Goal: Find contact information: Find contact information

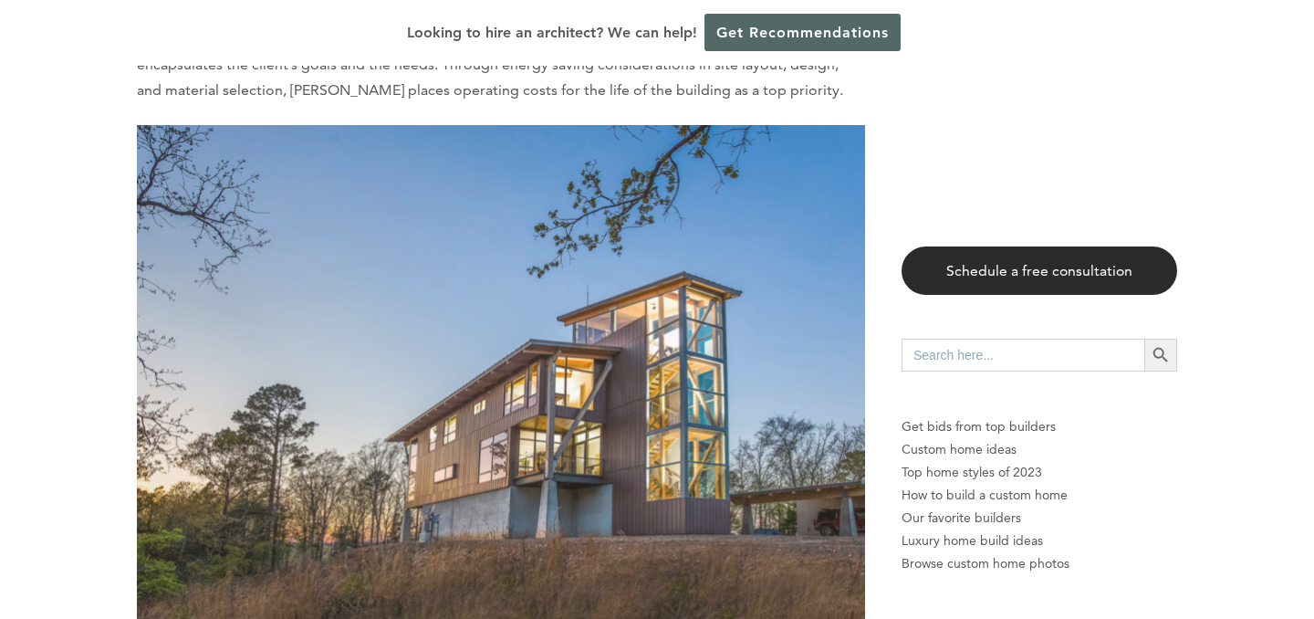
scroll to position [8473, 0]
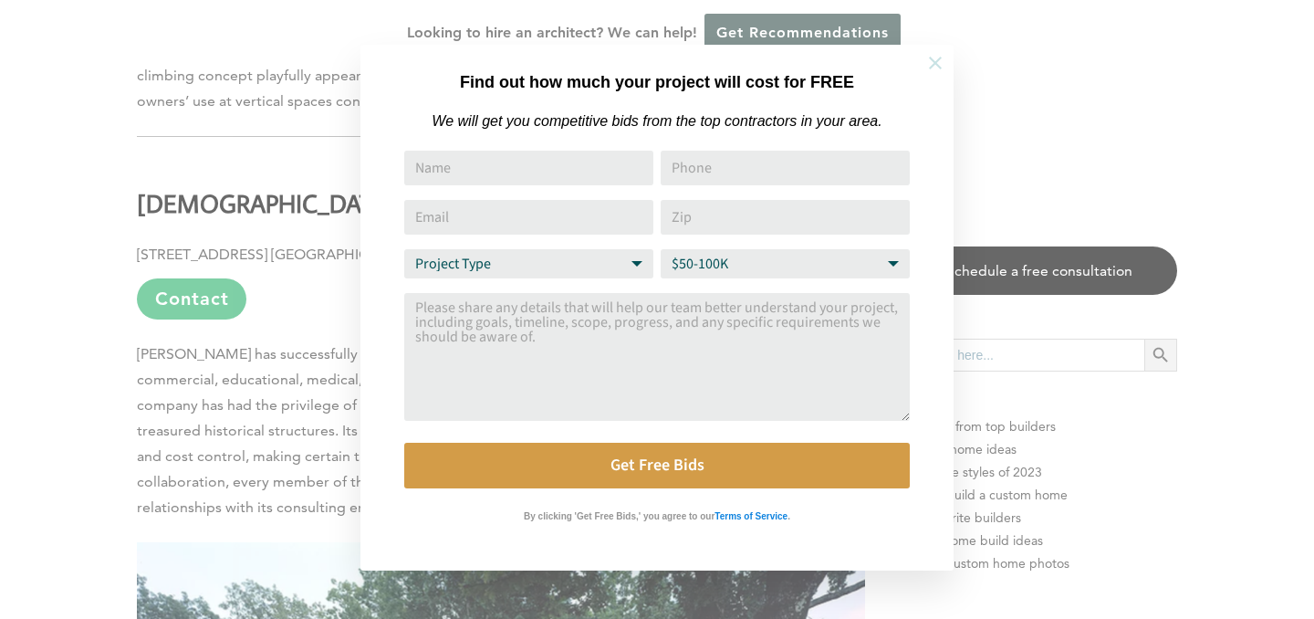
click at [933, 57] on icon at bounding box center [935, 63] width 20 height 20
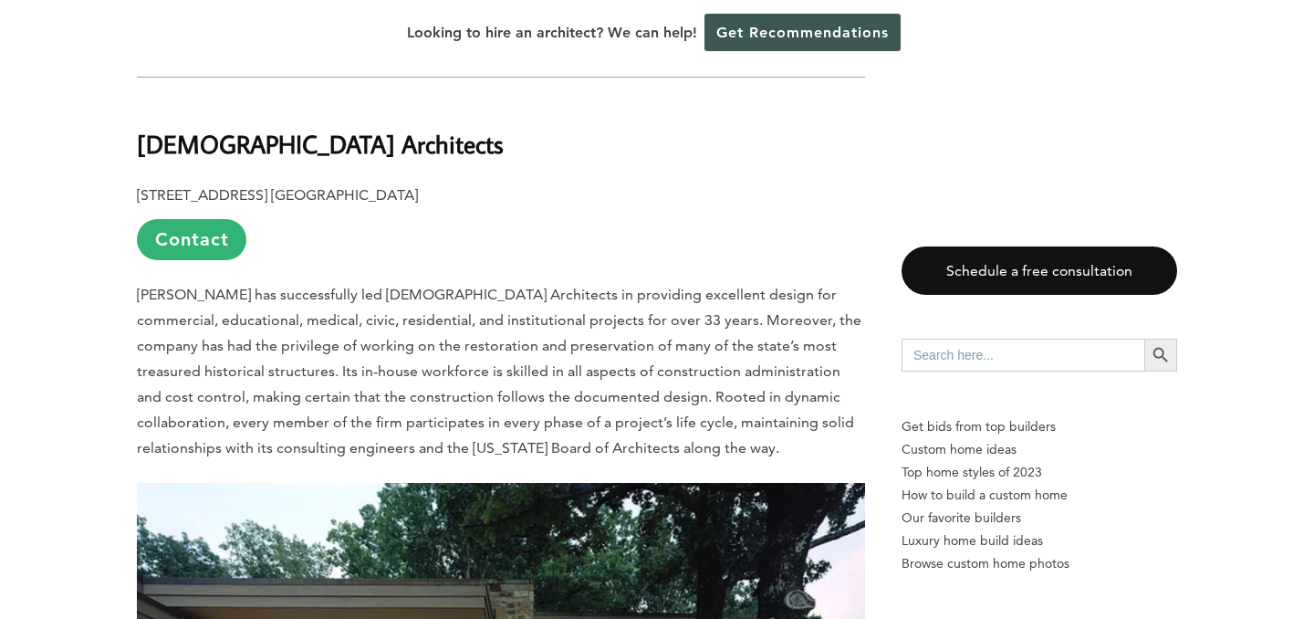
scroll to position [8531, 0]
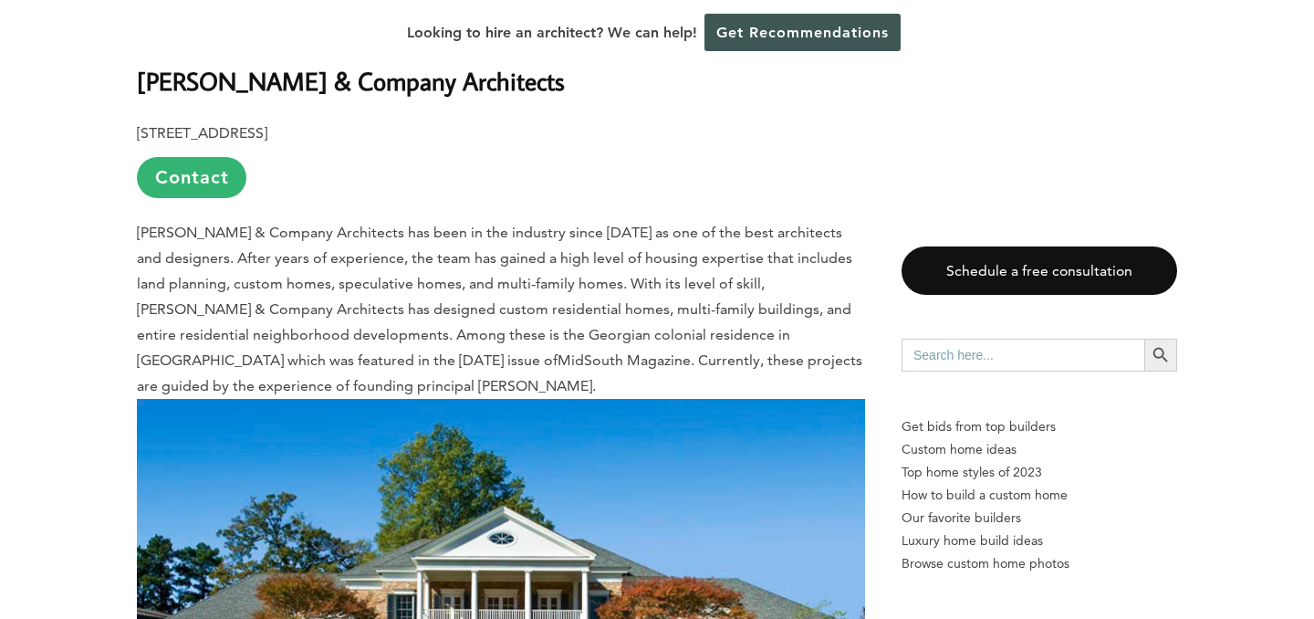
scroll to position [6801, 0]
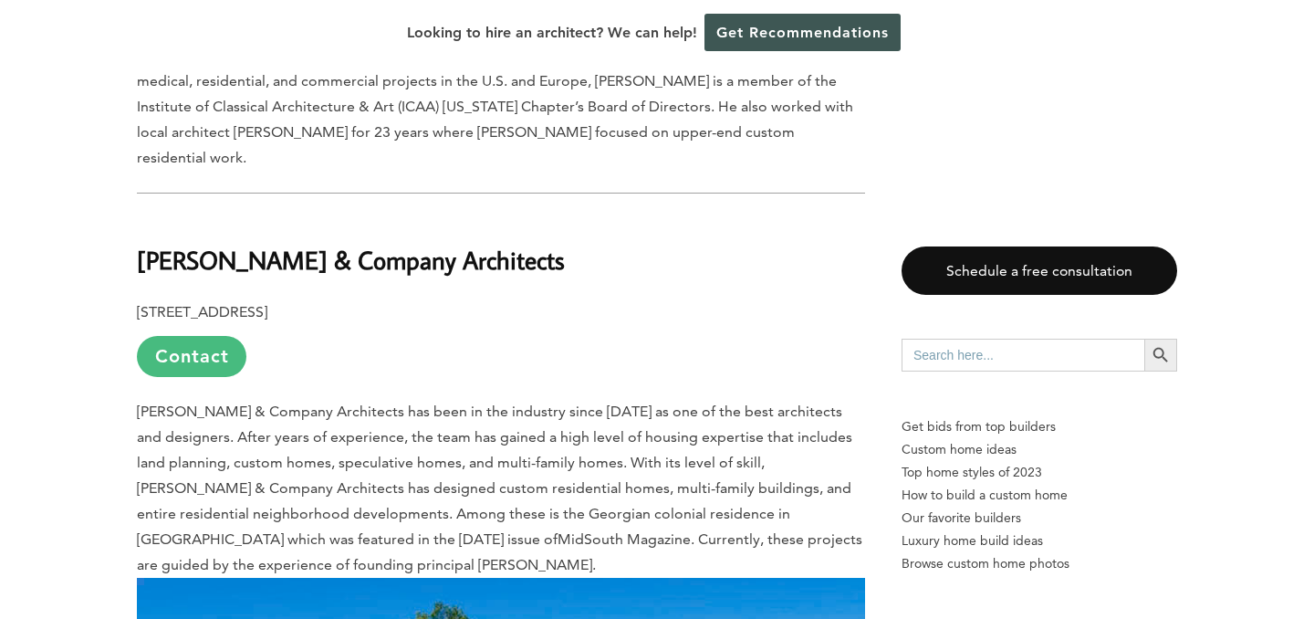
click at [206, 336] on link "Contact" at bounding box center [191, 356] width 109 height 41
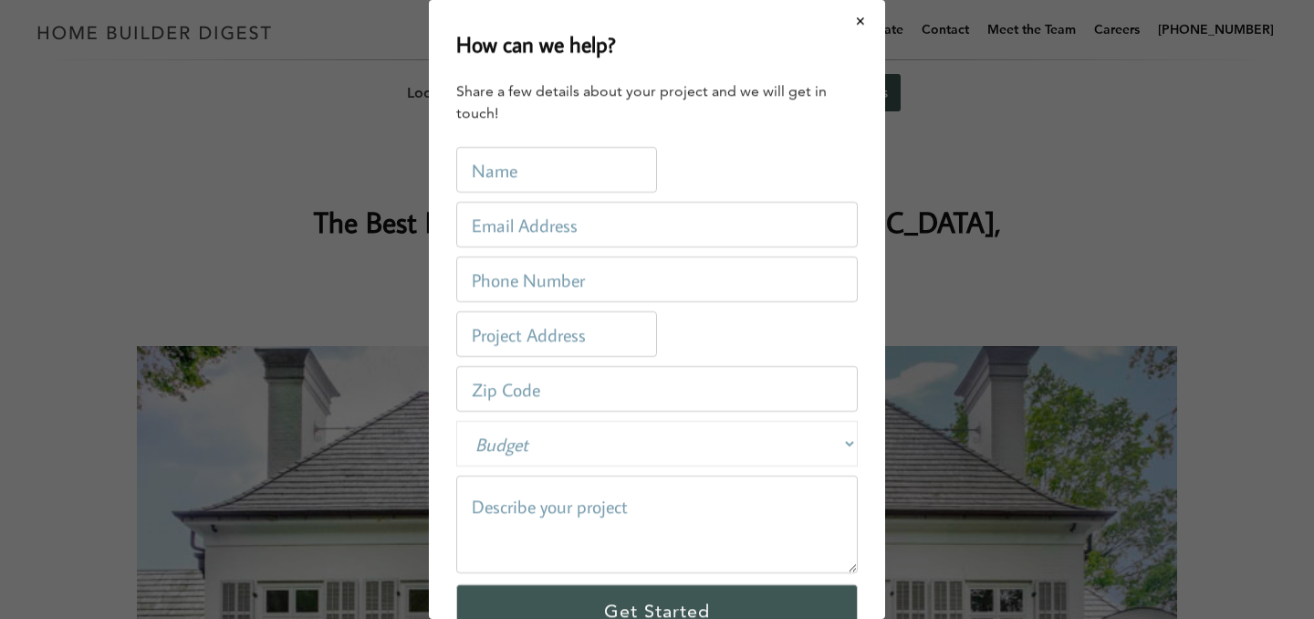
scroll to position [0, 0]
click at [860, 19] on button "Close modal" at bounding box center [861, 21] width 48 height 38
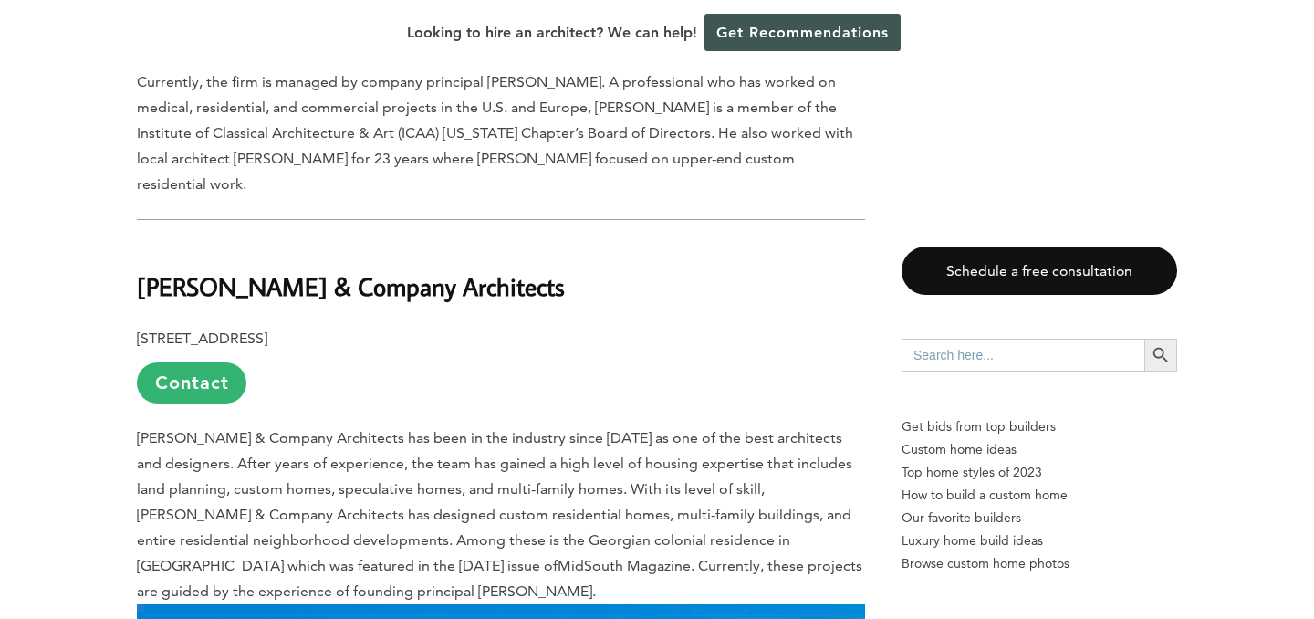
scroll to position [6767, 0]
